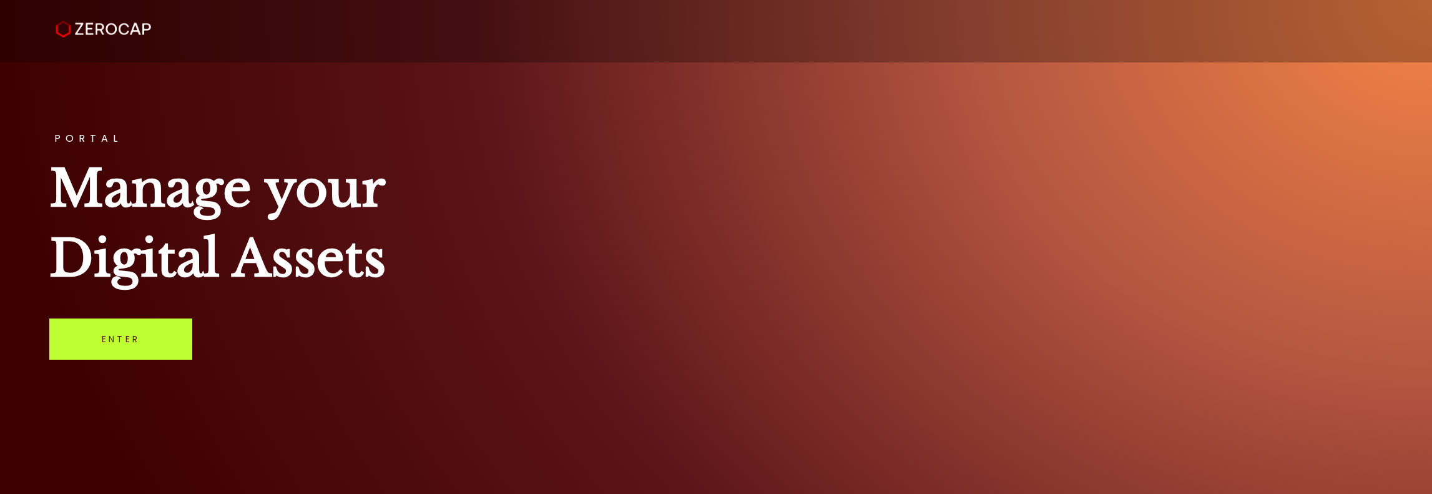
click at [152, 341] on link "Enter" at bounding box center [120, 338] width 143 height 41
click at [171, 337] on link "Enter" at bounding box center [120, 338] width 143 height 41
click at [126, 336] on link "Enter" at bounding box center [120, 338] width 143 height 41
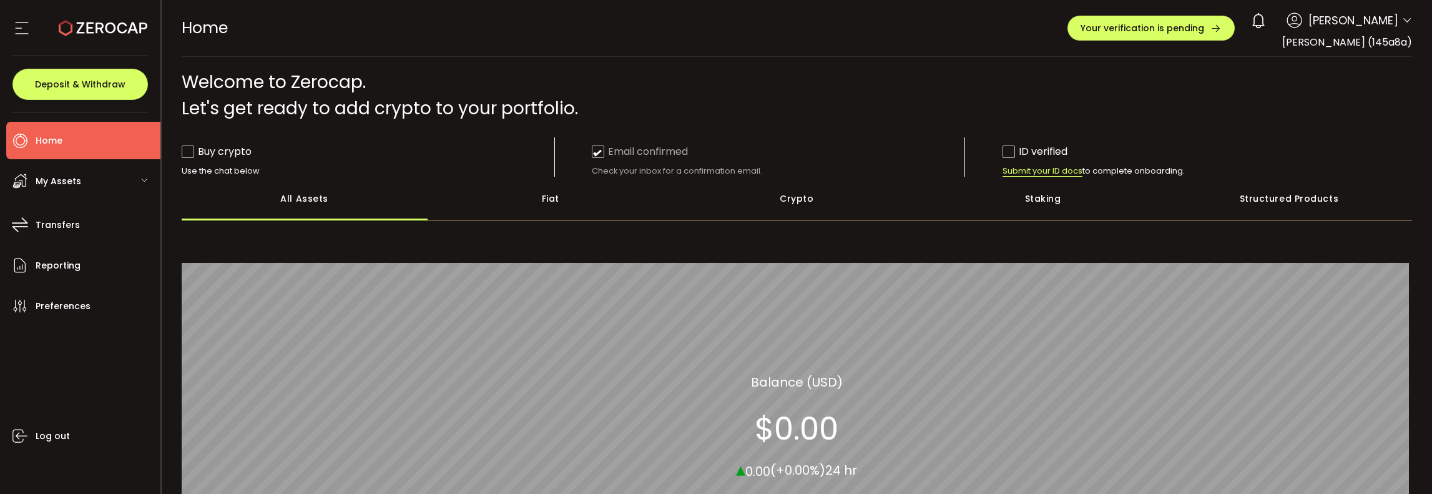
click at [1032, 168] on span "Submit your ID docs" at bounding box center [1042, 170] width 80 height 11
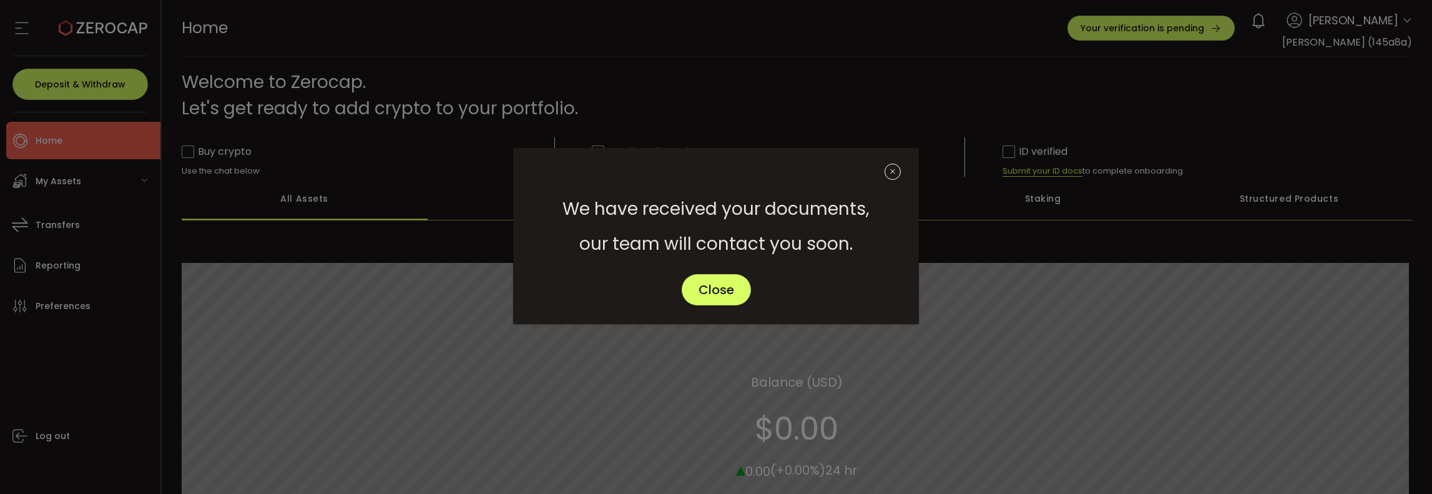
click at [896, 171] on icon "Close" at bounding box center [892, 172] width 16 height 16
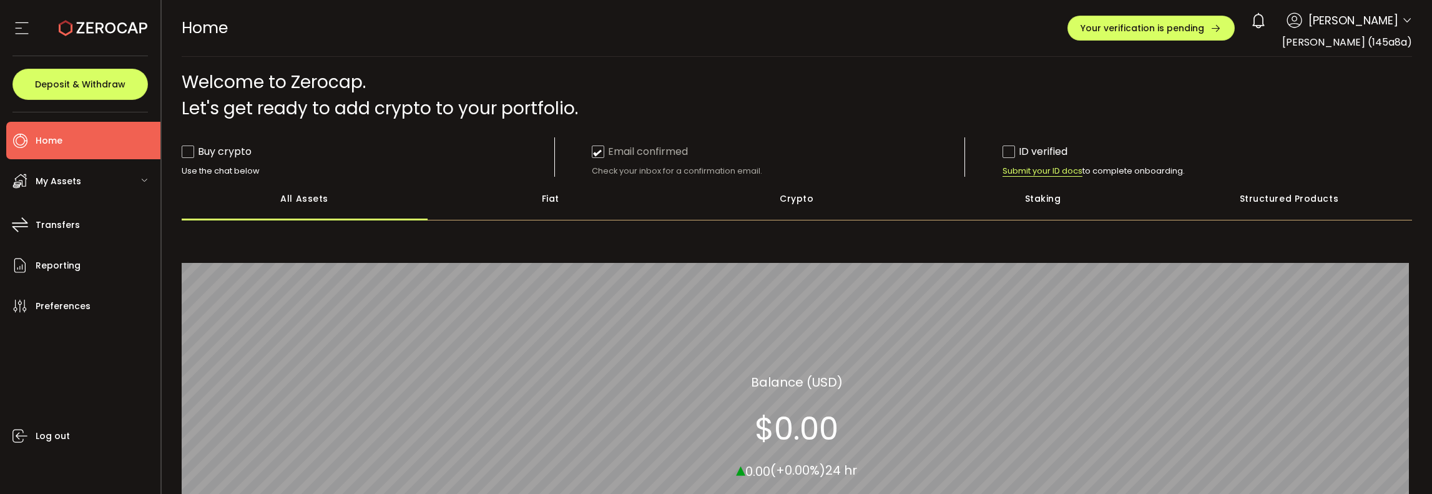
click at [1397, 18] on div "0 Victor Dai Account Victor Dai (145a8a) Preferences Reporting Help Log out" at bounding box center [1327, 20] width 167 height 27
click at [1402, 19] on icon at bounding box center [1407, 21] width 10 height 10
click at [127, 176] on div "My Assets" at bounding box center [83, 180] width 154 height 37
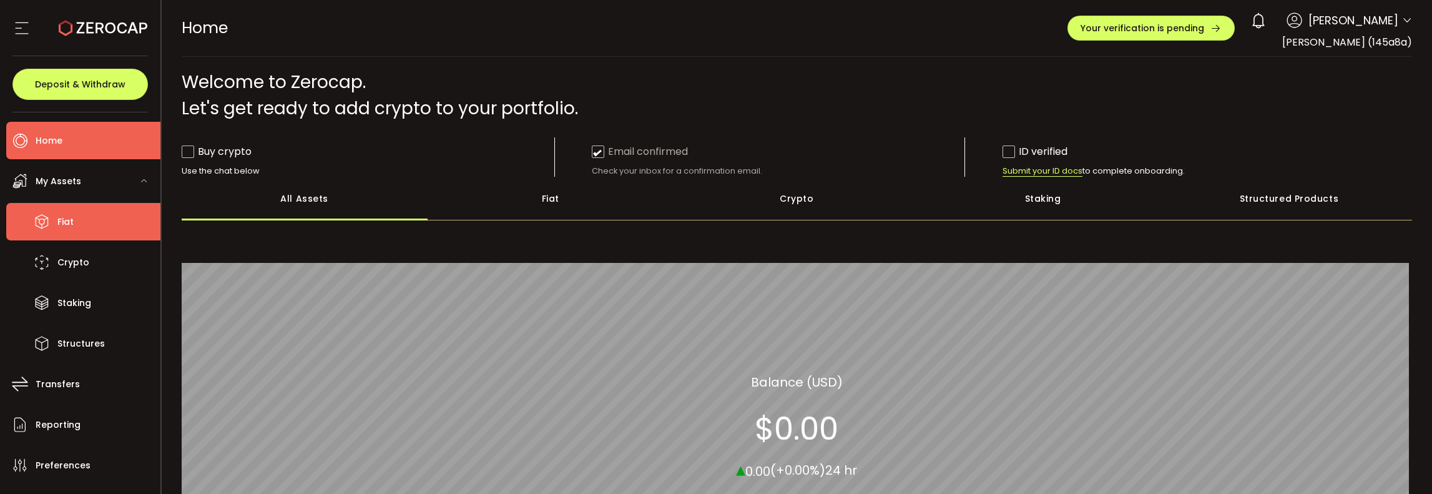
click at [107, 227] on li "Fiat" at bounding box center [83, 221] width 154 height 37
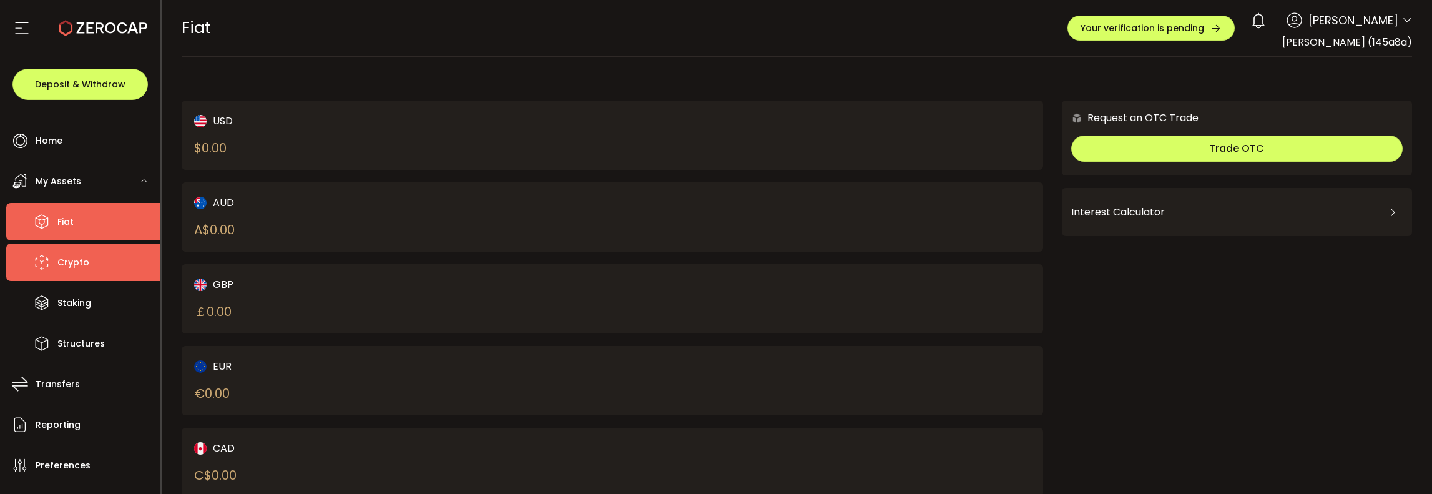
click at [109, 265] on li "Crypto" at bounding box center [83, 261] width 154 height 37
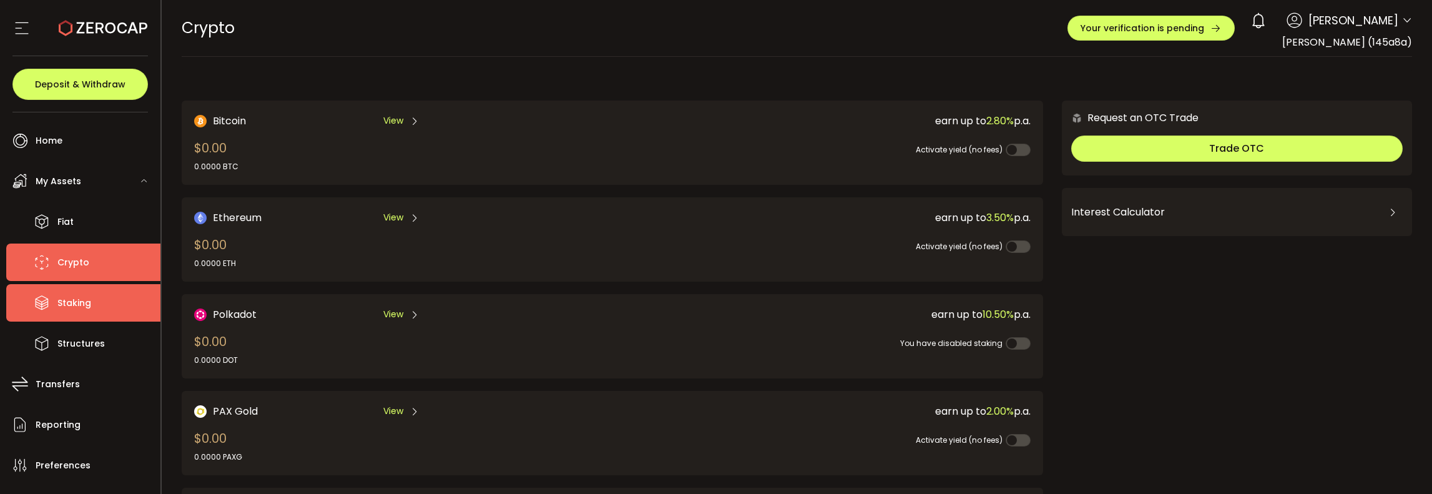
click at [73, 305] on span "Staking" at bounding box center [74, 303] width 34 height 18
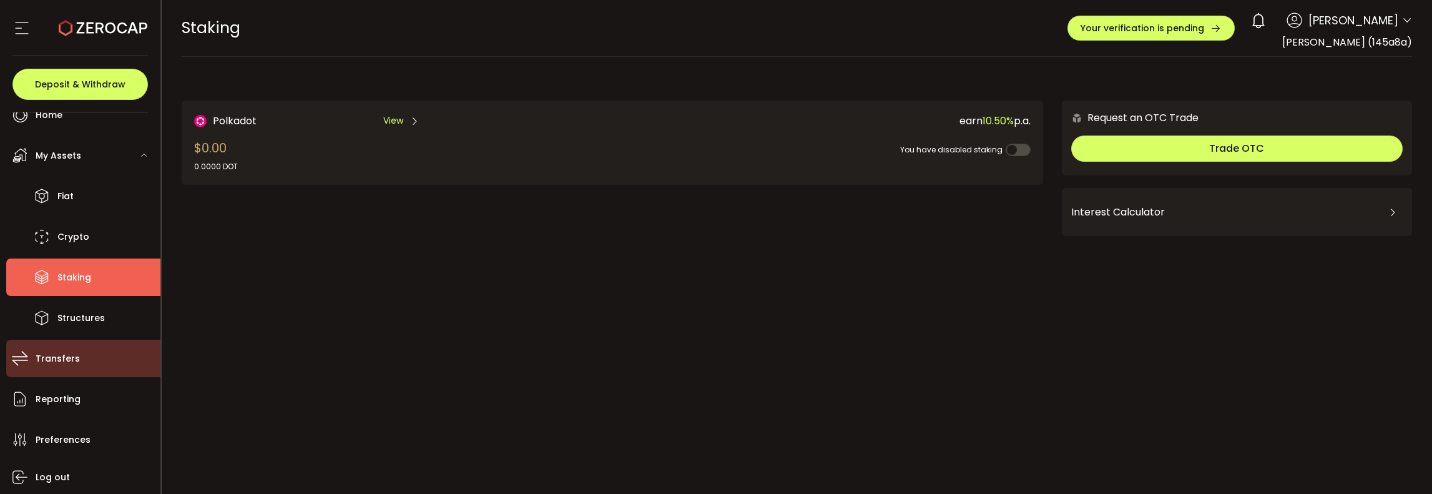
scroll to position [66, 0]
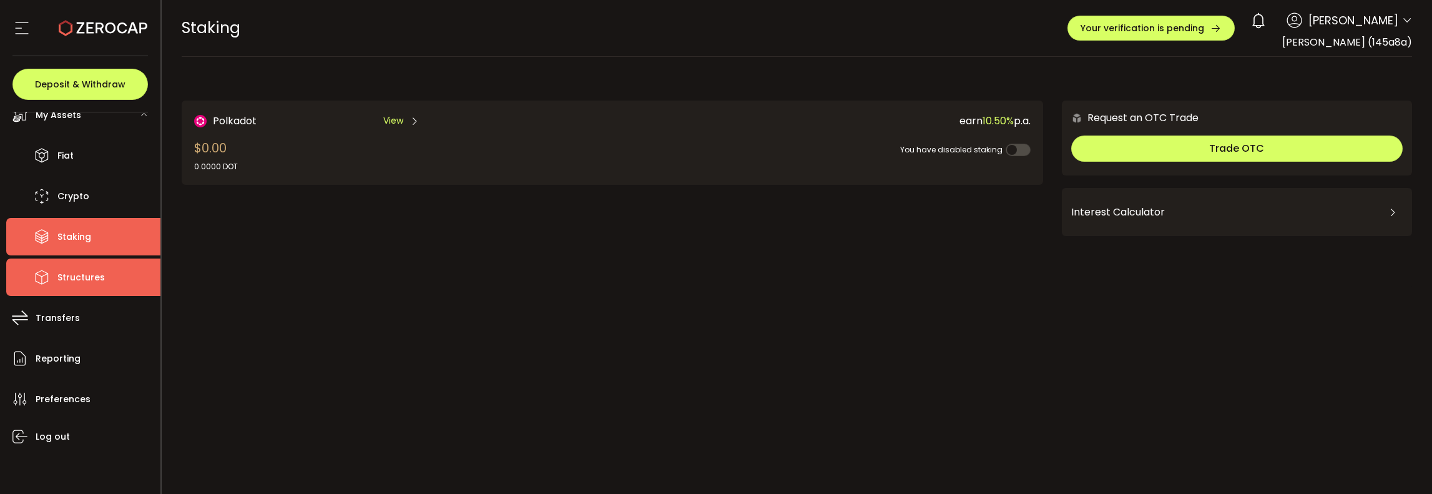
click at [92, 294] on li "Structures" at bounding box center [83, 276] width 154 height 37
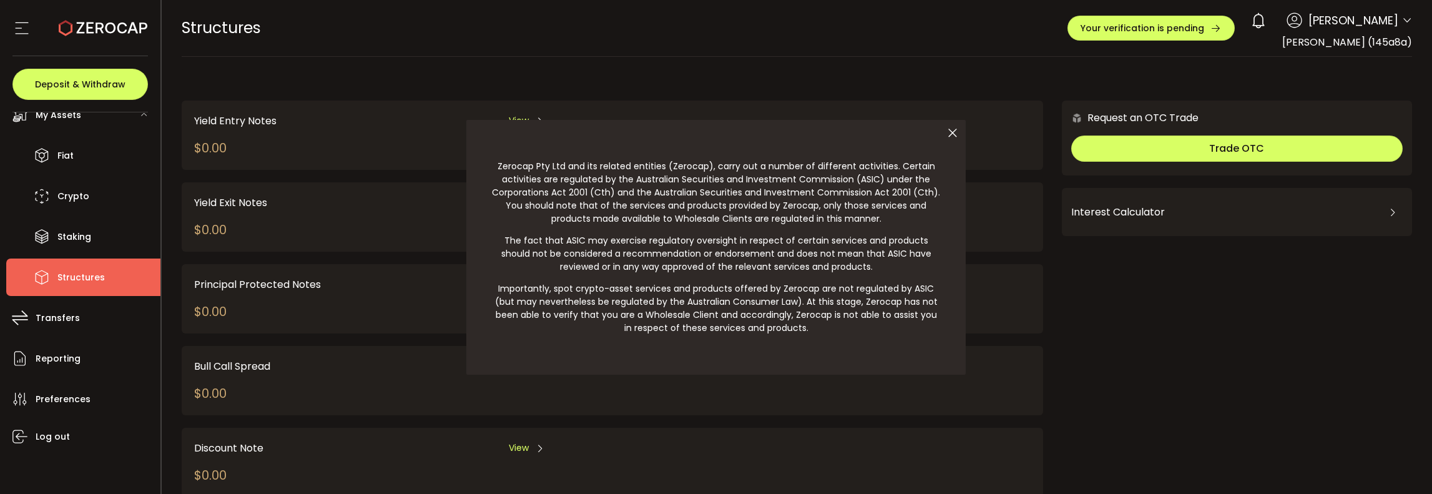
click at [953, 132] on icon at bounding box center [952, 133] width 26 height 26
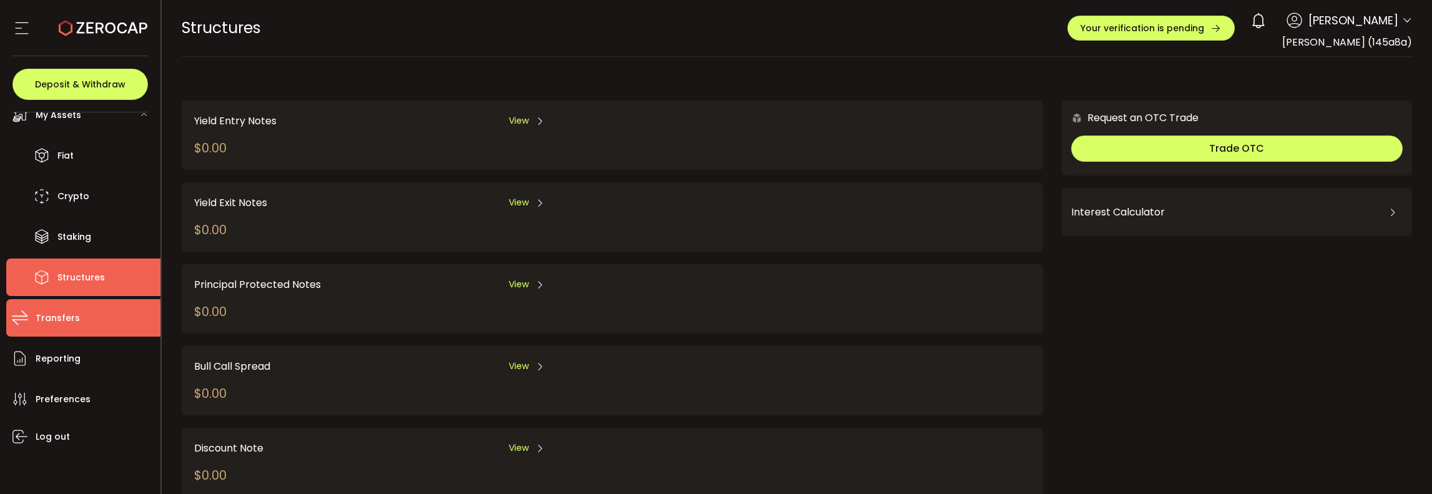
click at [122, 310] on li "Transfers" at bounding box center [83, 317] width 154 height 37
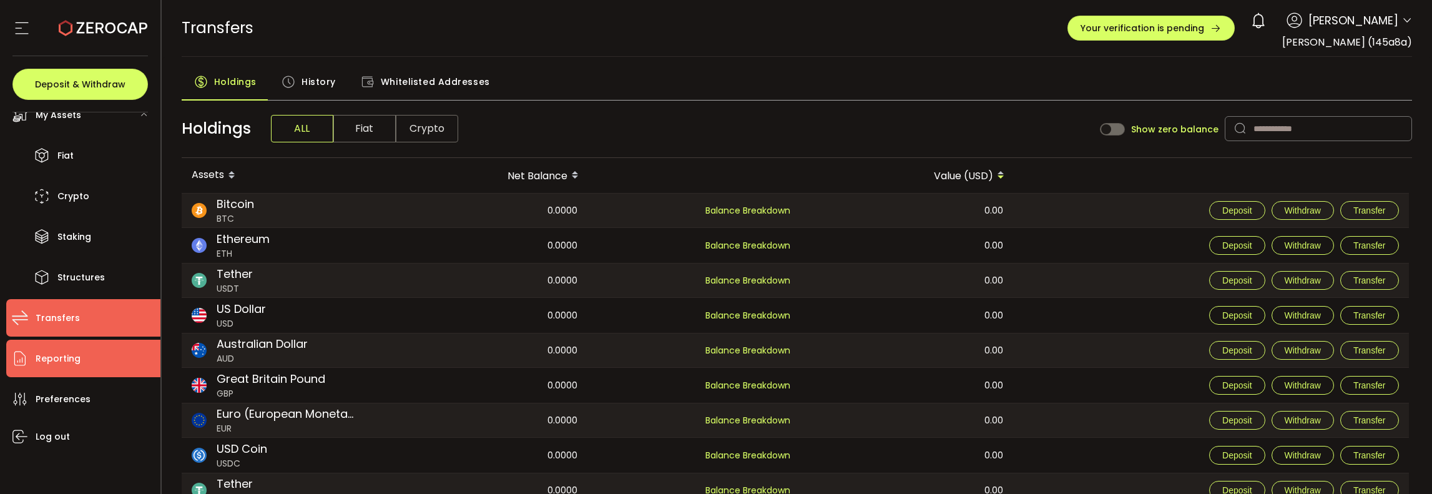
click at [105, 370] on li "Reporting" at bounding box center [83, 357] width 154 height 37
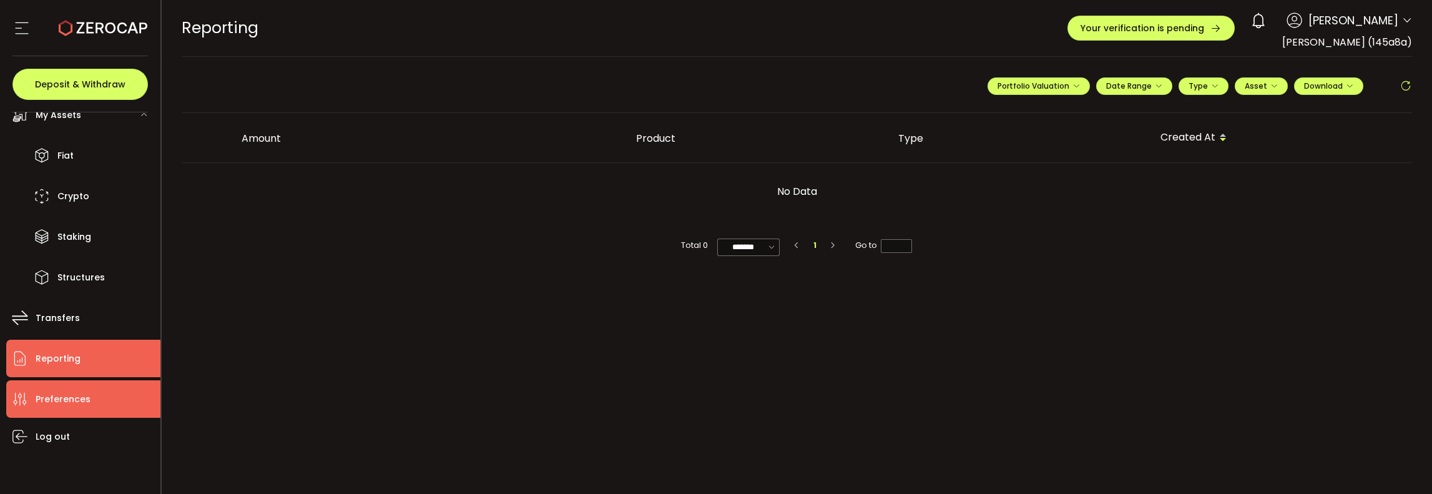
click at [96, 409] on li "Preferences" at bounding box center [83, 398] width 154 height 37
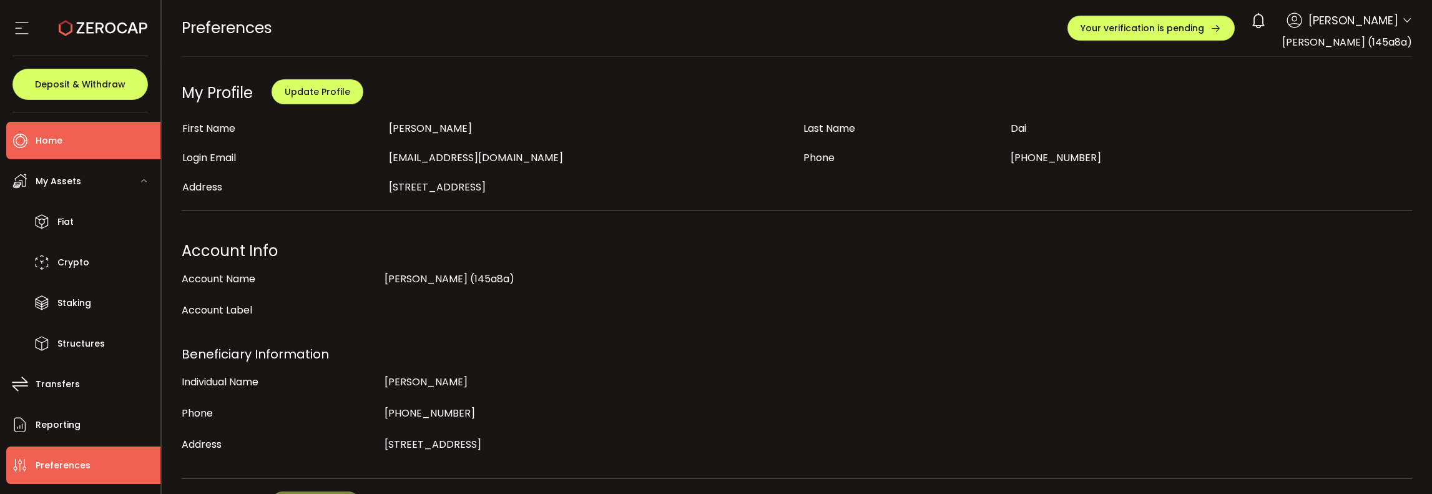
click at [90, 139] on li "Home" at bounding box center [83, 140] width 154 height 37
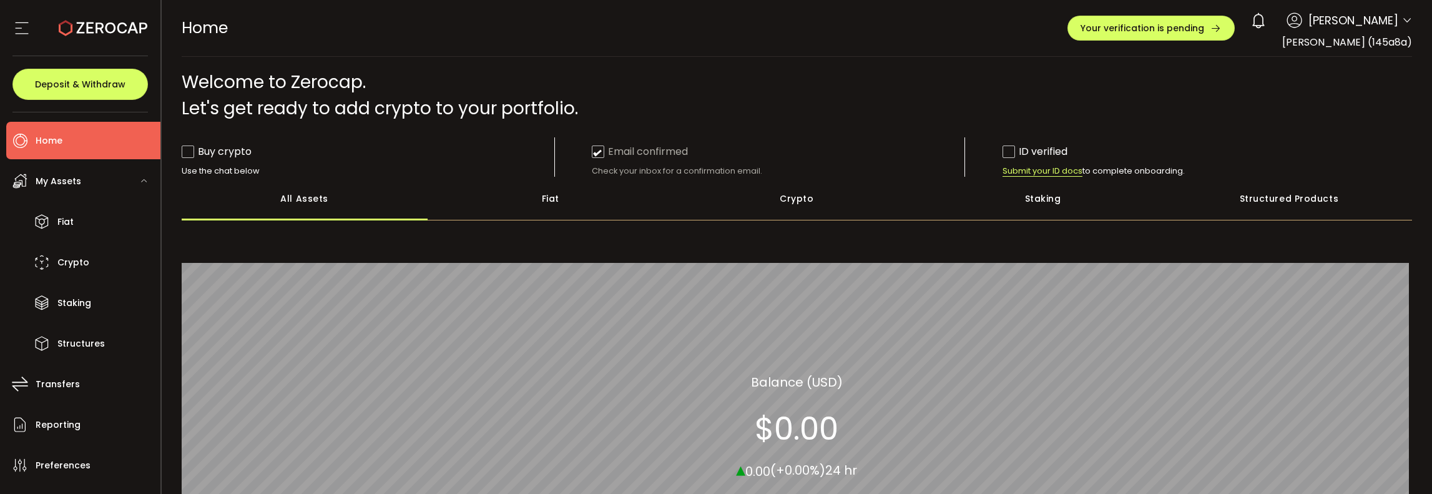
click at [11, 24] on section at bounding box center [80, 28] width 160 height 56
click at [14, 26] on icon at bounding box center [21, 28] width 19 height 19
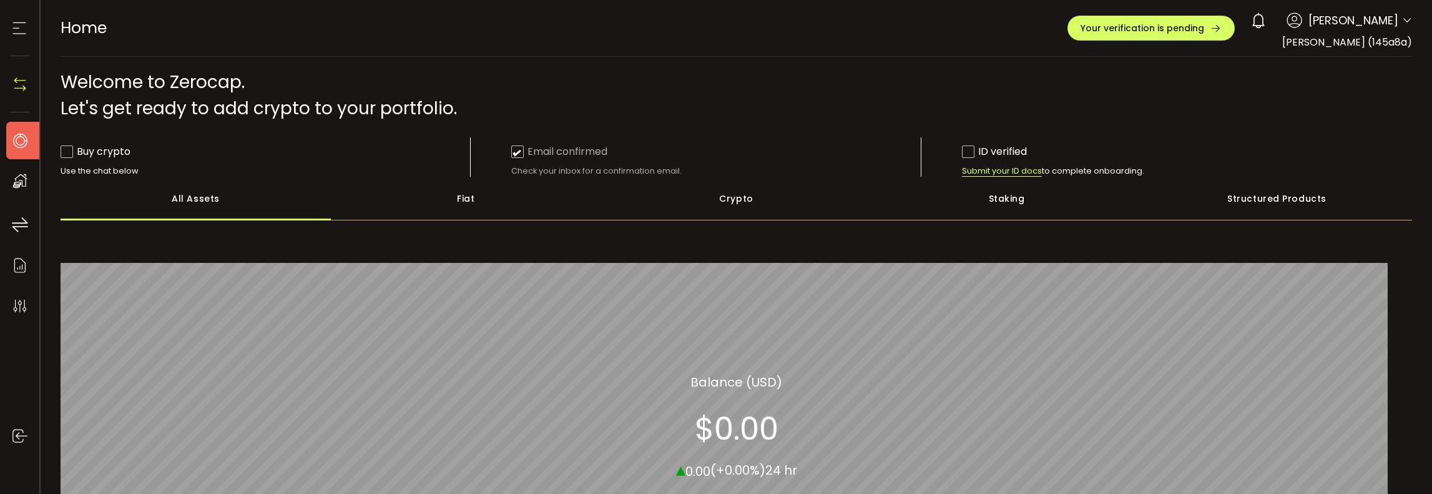
click at [14, 26] on icon at bounding box center [19, 28] width 19 height 19
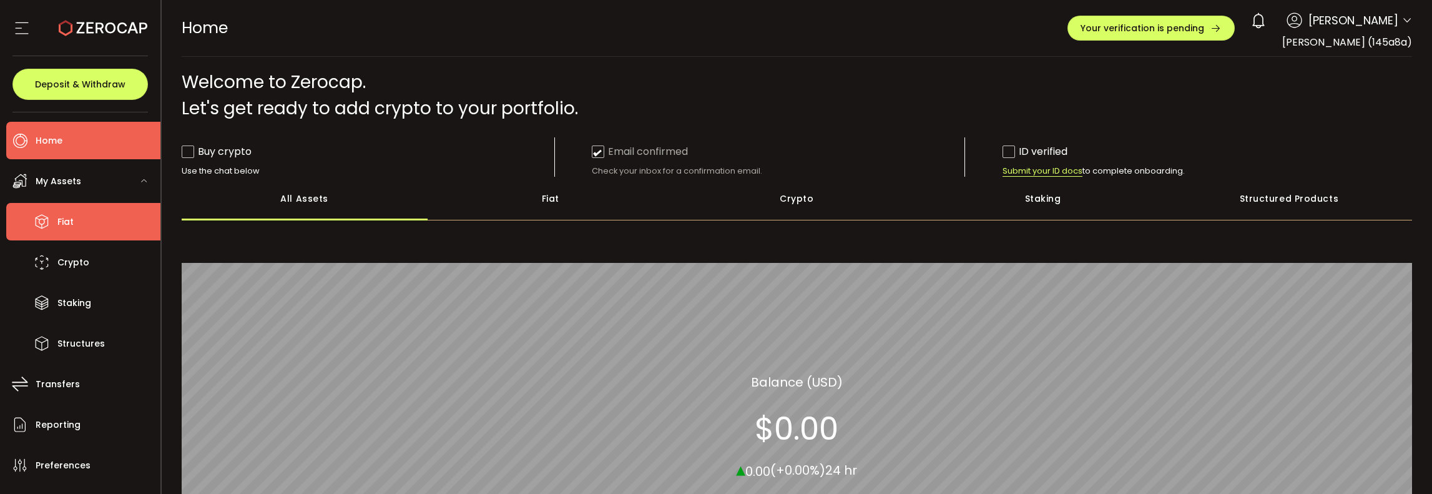
click at [115, 232] on li "Fiat" at bounding box center [83, 221] width 154 height 37
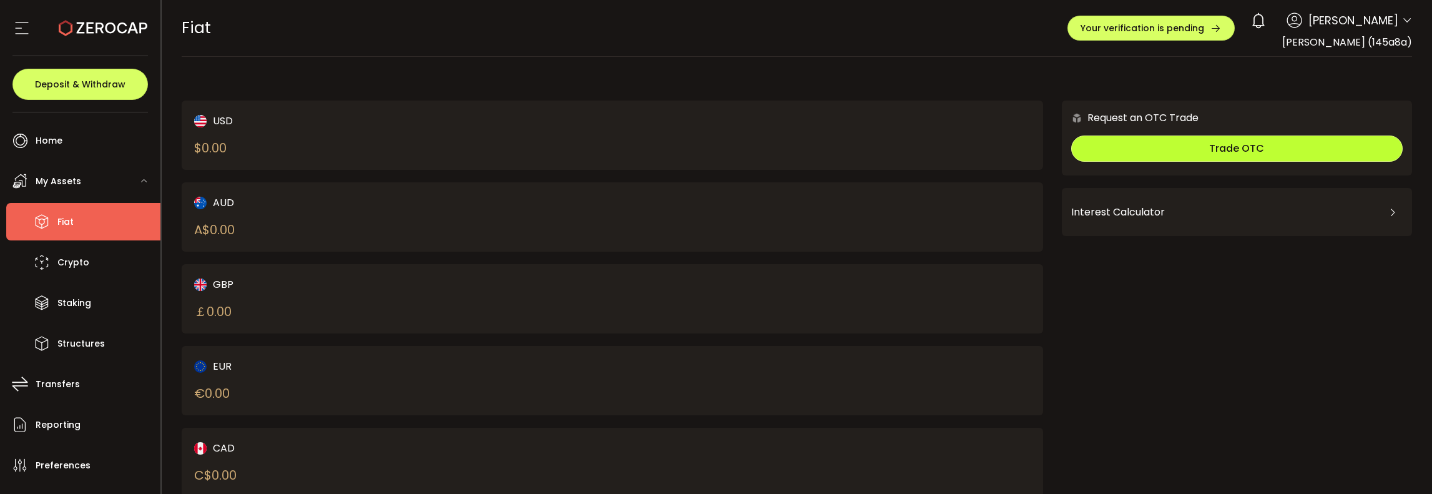
click at [1244, 148] on span "Trade OTC" at bounding box center [1236, 148] width 55 height 14
click at [1388, 211] on icon at bounding box center [1392, 212] width 10 height 10
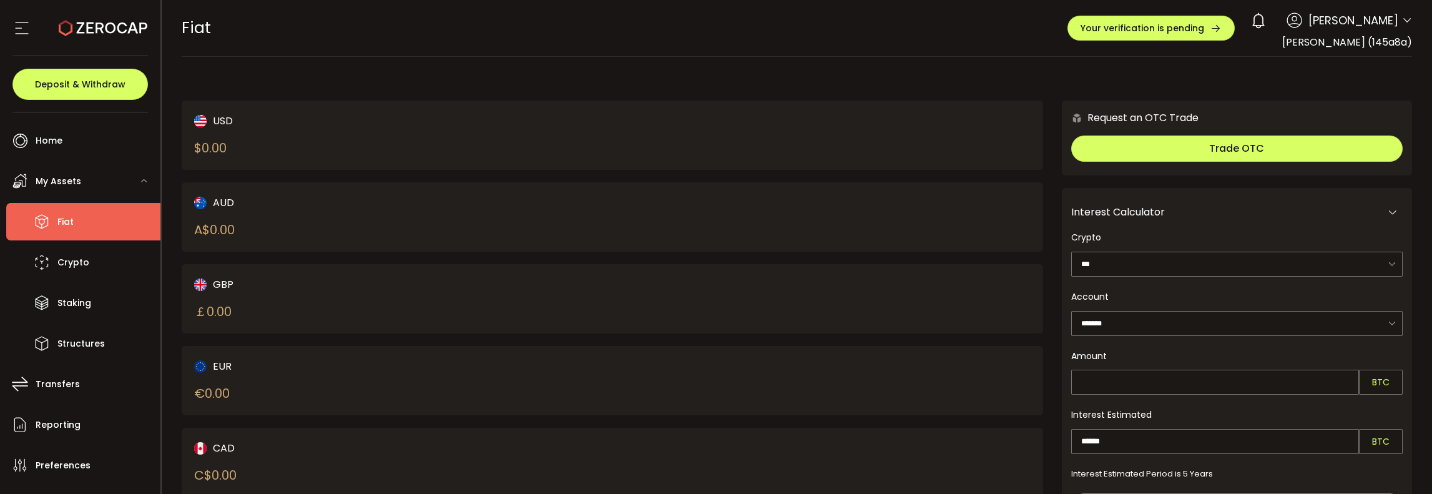
click at [1211, 92] on div "USD $ 0.00 AUD A$ 0.00 GBP ￡ 0.00 EUR € 0.00 CAD C$ 0.00 NZD Request an OTC Tra…" at bounding box center [797, 330] width 1231 height 522
